Goal: Information Seeking & Learning: Learn about a topic

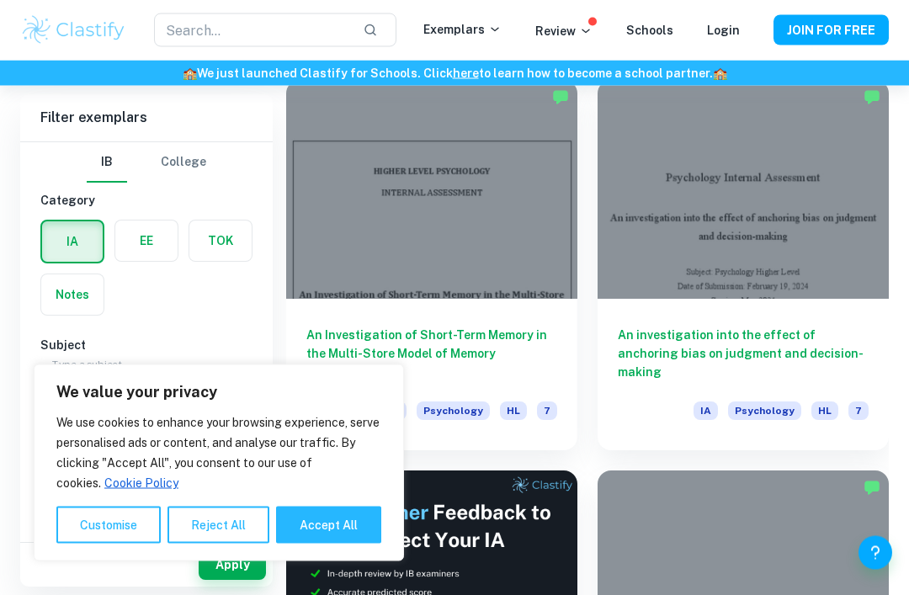
scroll to position [484, 0]
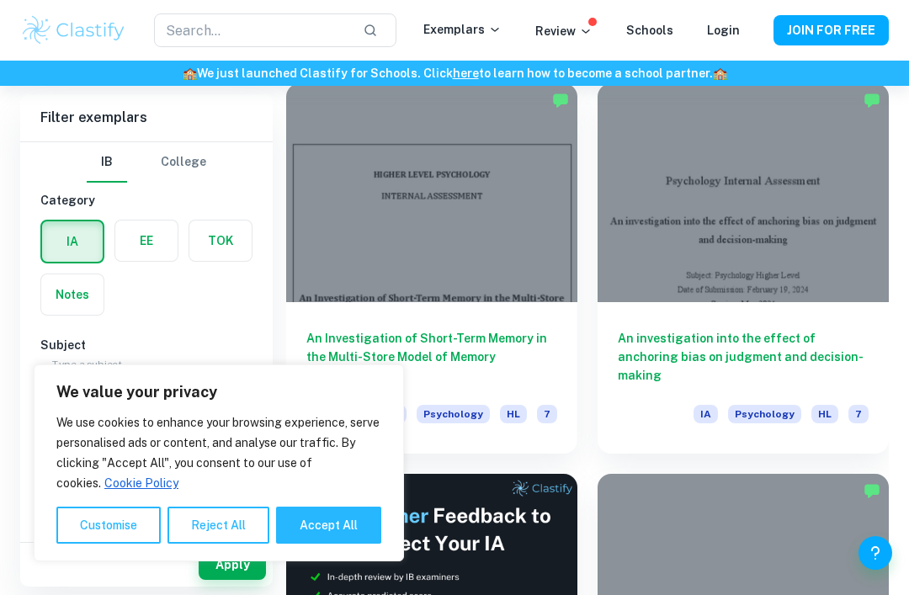
click at [332, 295] on div at bounding box center [431, 192] width 291 height 219
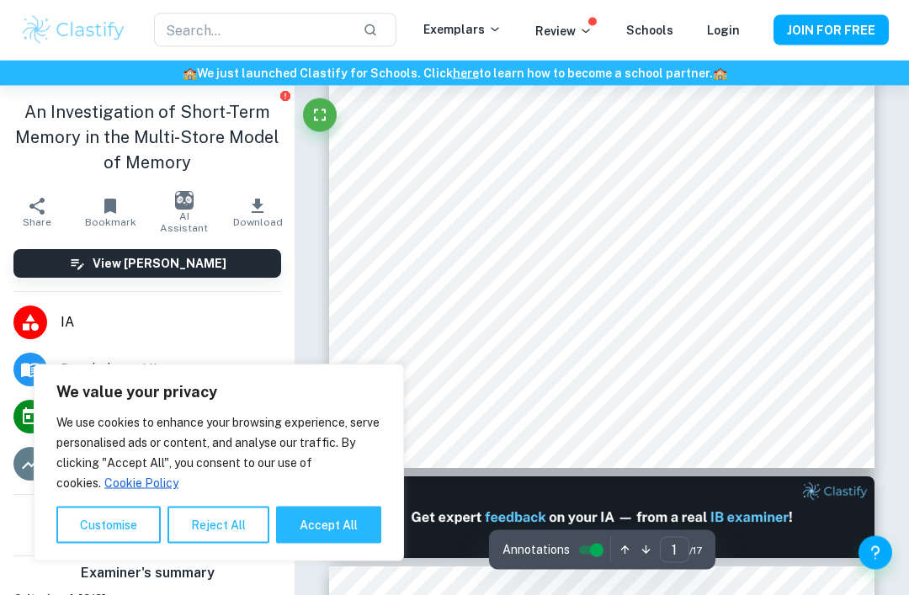
click at [321, 544] on button "Accept All" at bounding box center [328, 525] width 105 height 37
checkbox input "true"
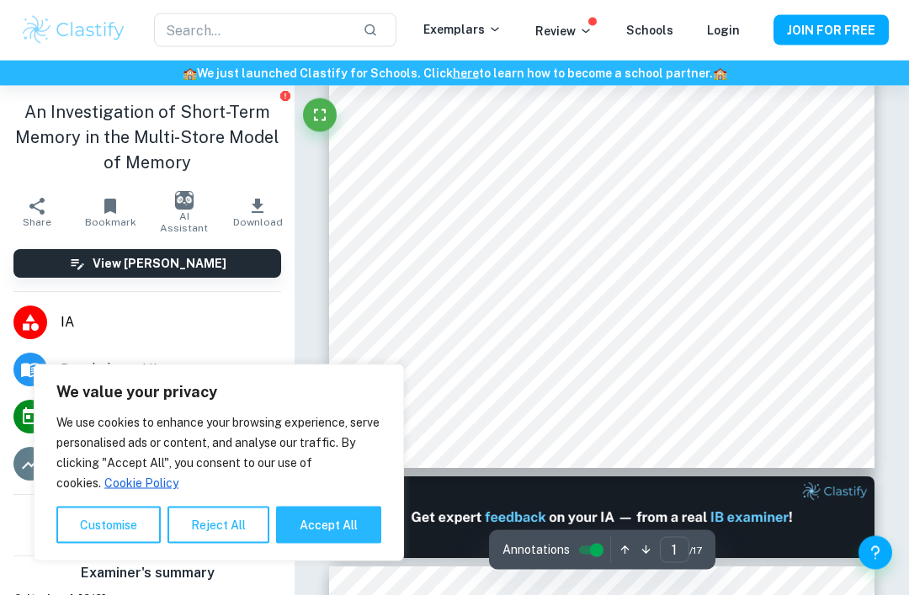
checkbox input "true"
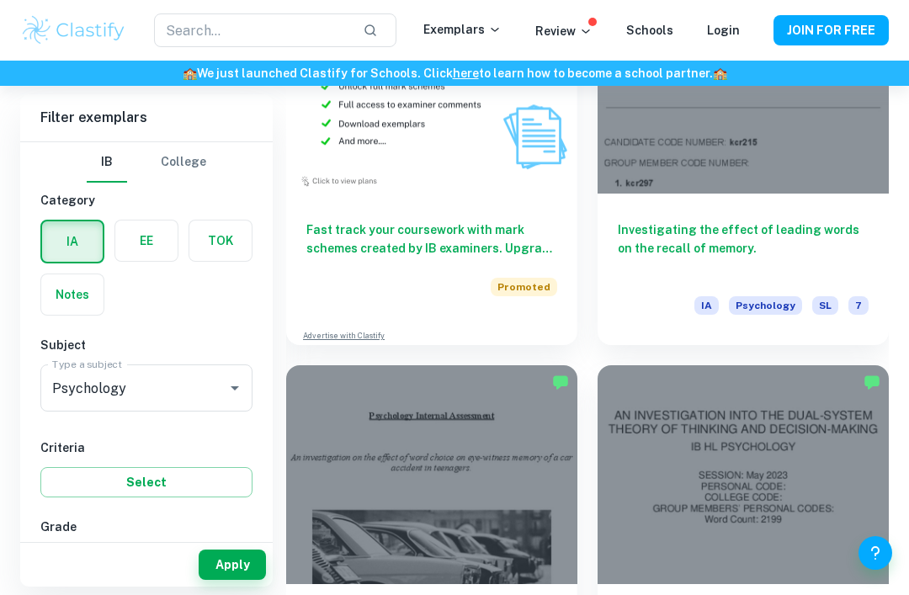
scroll to position [4876, 0]
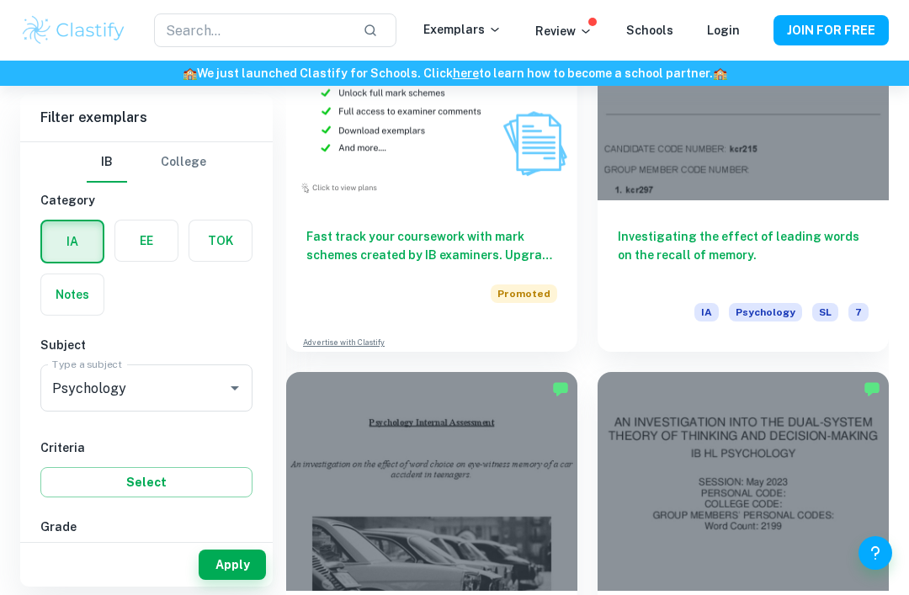
click at [639, 240] on h6 "Investigating the effect of leading words on the recall of memory." at bounding box center [743, 255] width 251 height 56
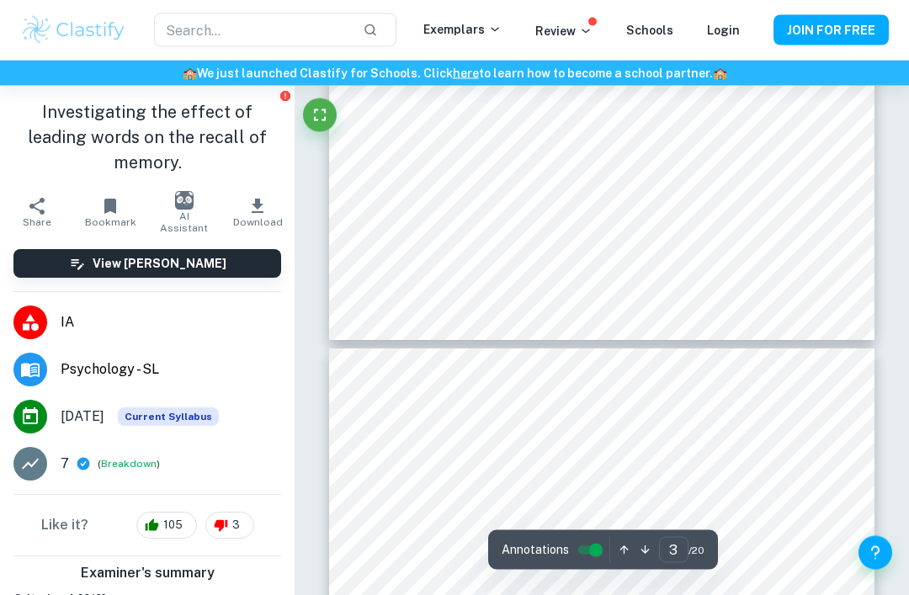
type input "4"
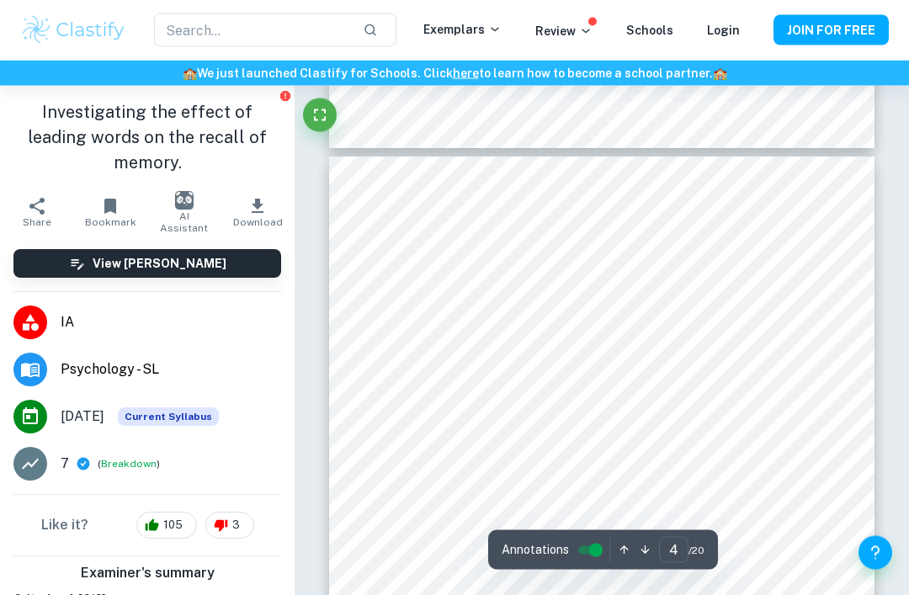
scroll to position [2267, 0]
